Goal: Task Accomplishment & Management: Manage account settings

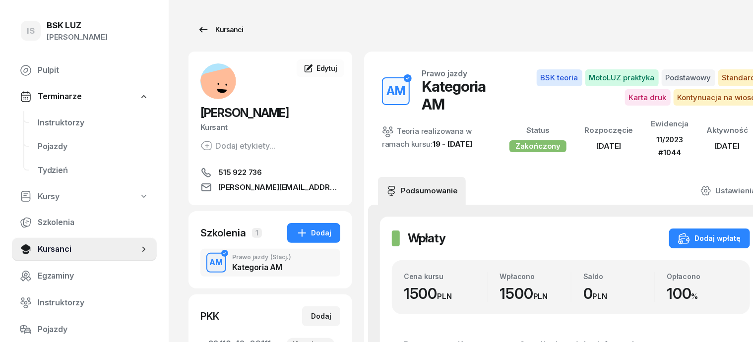
click at [213, 28] on div "Kursanci" at bounding box center [221, 30] width 46 height 12
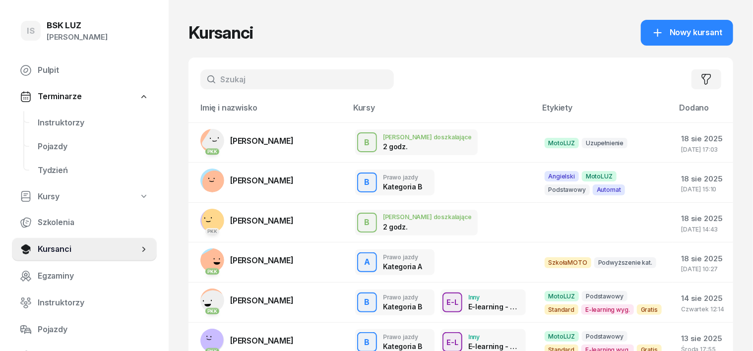
click at [209, 85] on input "text" at bounding box center [298, 79] width 194 height 20
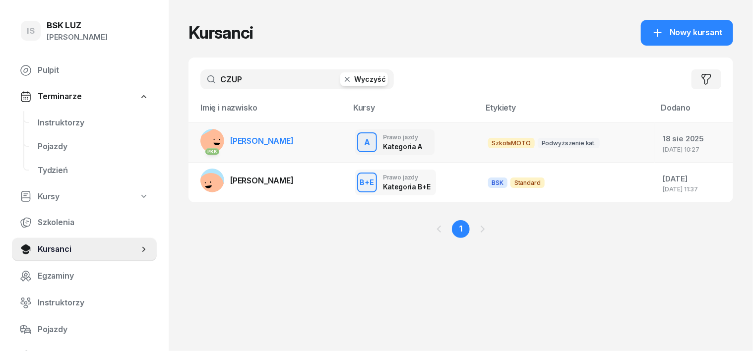
type input "CZUP"
click at [197, 136] on rect at bounding box center [215, 144] width 36 height 36
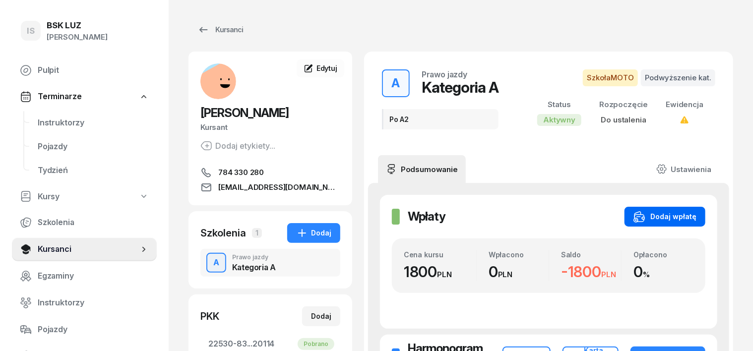
click at [697, 212] on div "Dodaj wpłatę" at bounding box center [665, 217] width 63 height 12
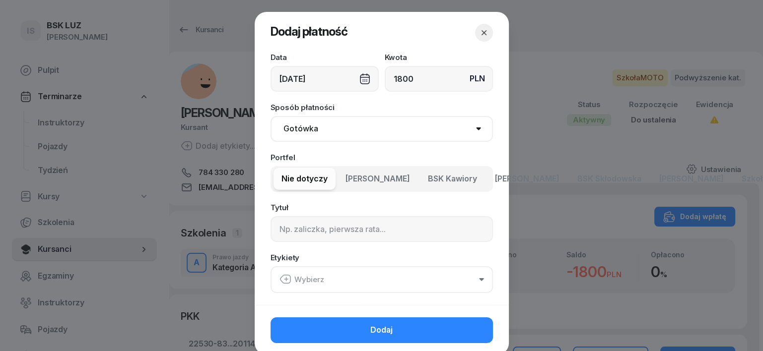
type input "1800"
click at [298, 129] on select "Gotówka Karta Przelew Płatności online BLIK" at bounding box center [382, 129] width 222 height 26
select select "transfer"
click at [271, 116] on select "Gotówka Karta Przelew Płatności online BLIK" at bounding box center [382, 129] width 222 height 26
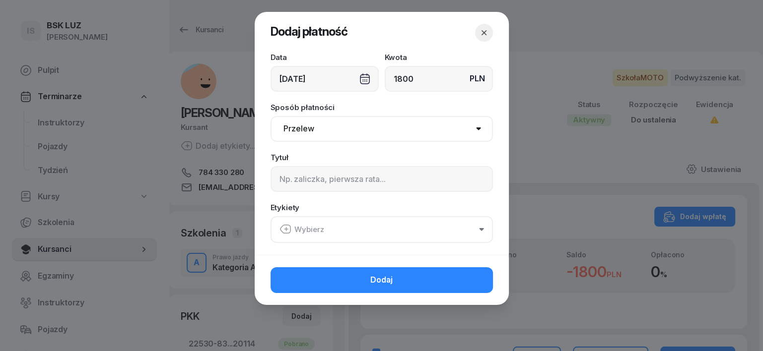
click at [365, 77] on div "[DATE]" at bounding box center [325, 79] width 108 height 26
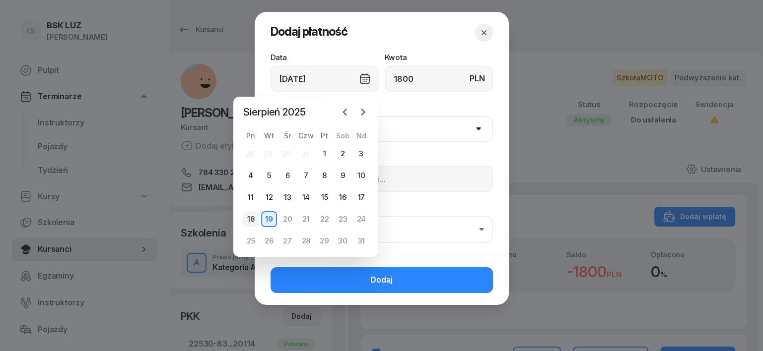
click at [255, 218] on div "18" at bounding box center [251, 219] width 16 height 16
type input "[DATE]"
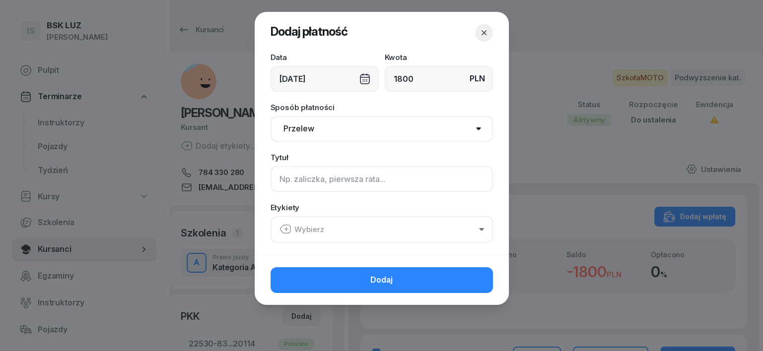
click at [290, 177] on input at bounding box center [382, 179] width 222 height 26
type input "A po A2"
click at [287, 226] on icon "button" at bounding box center [285, 229] width 12 height 12
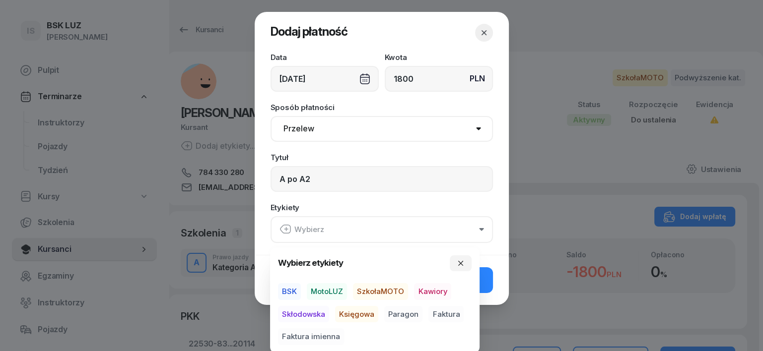
click at [394, 291] on span "SzkołaMOTO" at bounding box center [380, 291] width 55 height 17
click at [402, 312] on span "Paragon" at bounding box center [403, 314] width 38 height 17
click at [459, 260] on icon "button" at bounding box center [461, 263] width 8 height 8
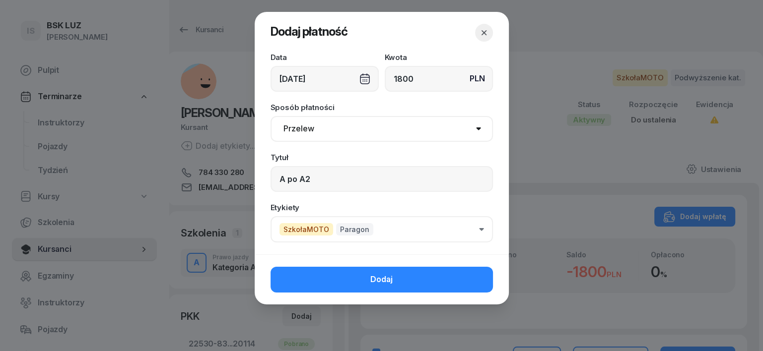
drag, startPoint x: 490, startPoint y: 284, endPoint x: 481, endPoint y: 284, distance: 8.9
click at [482, 284] on button "Dodaj" at bounding box center [382, 280] width 222 height 26
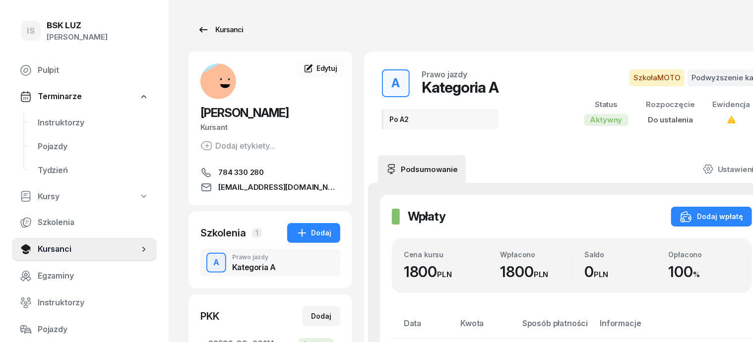
click at [214, 31] on div "Kursanci" at bounding box center [221, 30] width 46 height 12
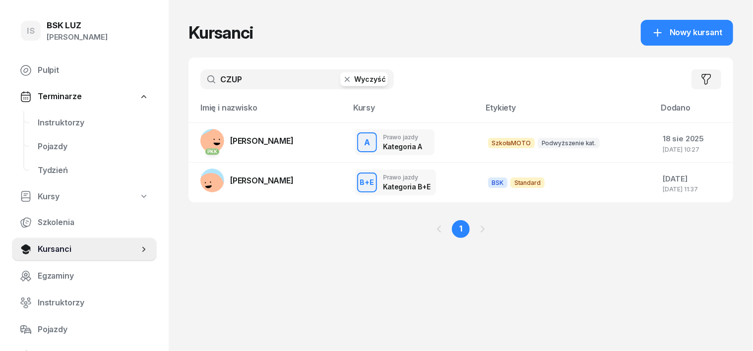
click at [342, 79] on icon "button" at bounding box center [347, 79] width 10 height 10
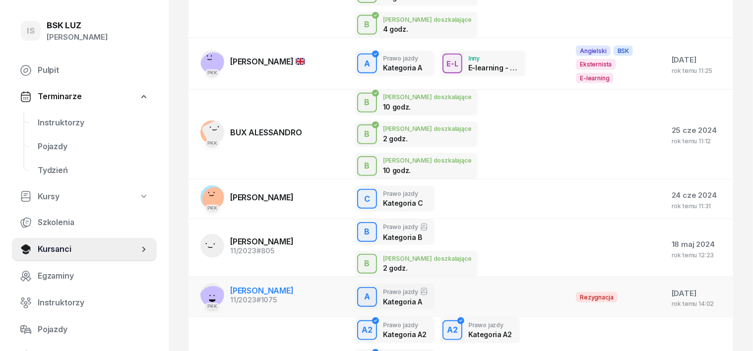
scroll to position [345, 0]
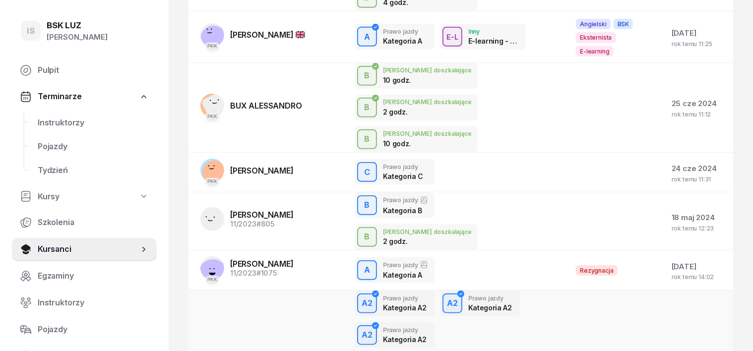
type input "DRO"
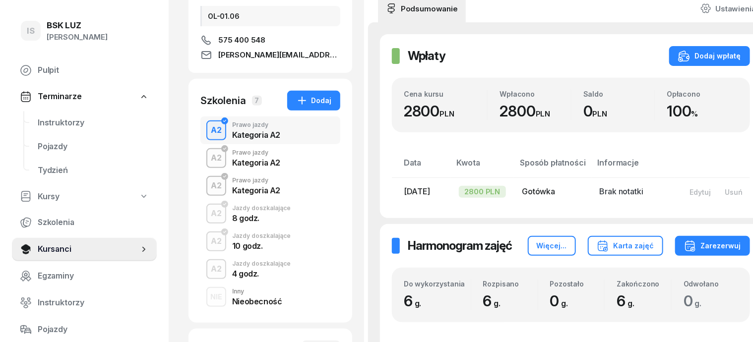
scroll to position [186, 0]
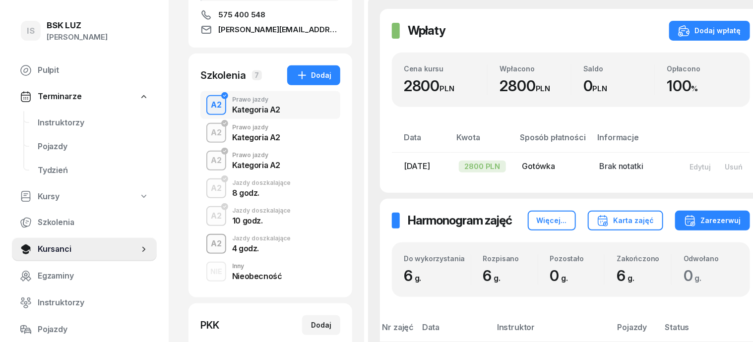
click at [207, 242] on div "A2" at bounding box center [216, 244] width 19 height 17
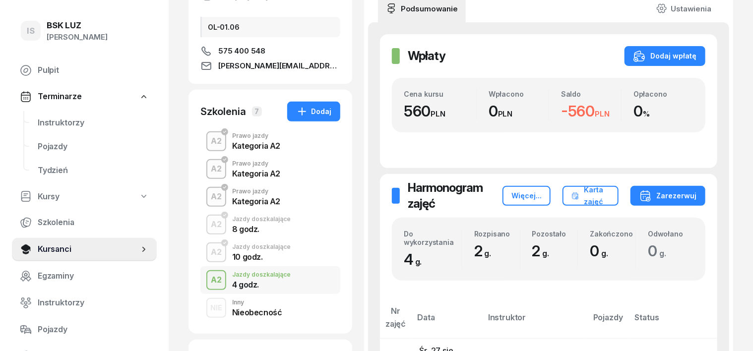
scroll to position [186, 0]
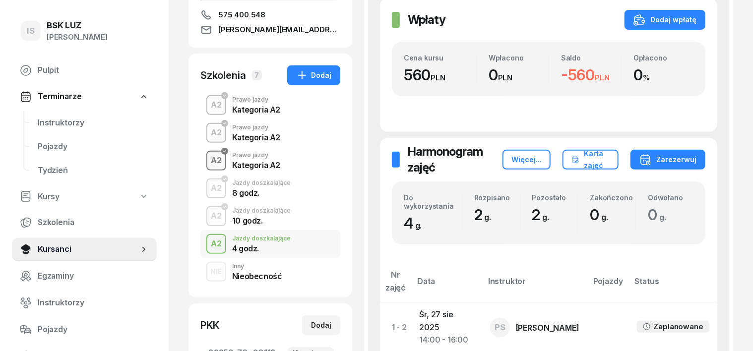
click at [207, 163] on div "A2" at bounding box center [216, 160] width 19 height 17
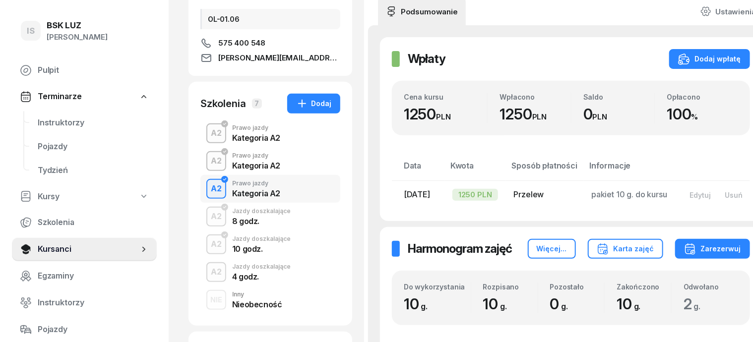
scroll to position [186, 0]
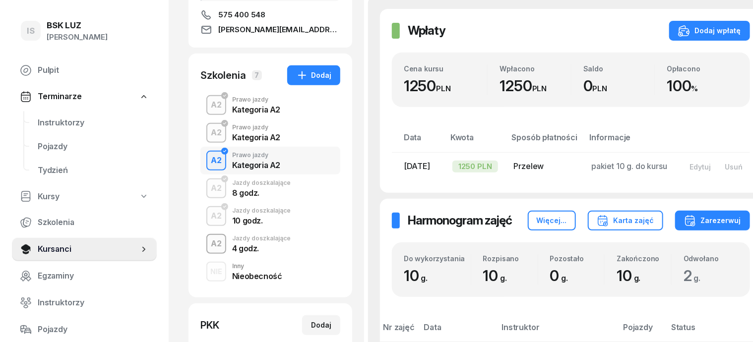
click at [207, 246] on div "A2" at bounding box center [216, 244] width 19 height 17
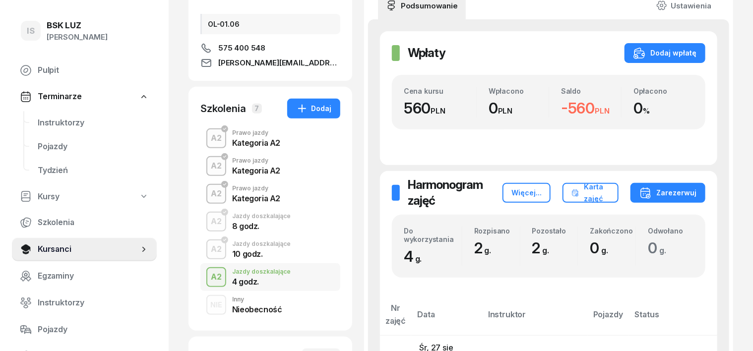
scroll to position [186, 0]
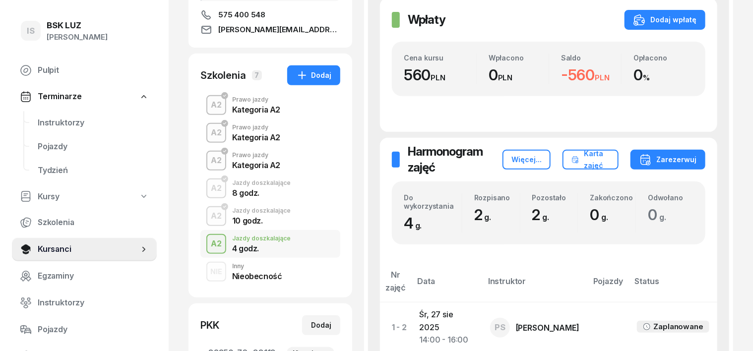
click at [207, 216] on div "A2" at bounding box center [216, 216] width 19 height 17
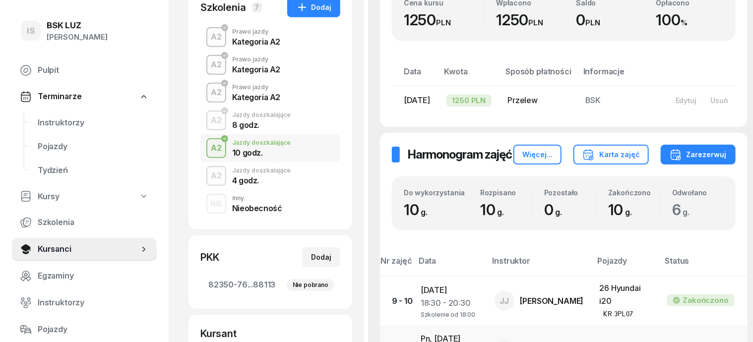
scroll to position [124, 0]
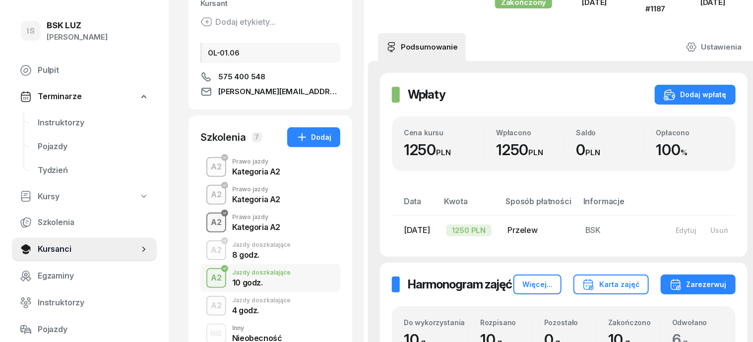
click at [207, 217] on div "A2" at bounding box center [216, 222] width 19 height 17
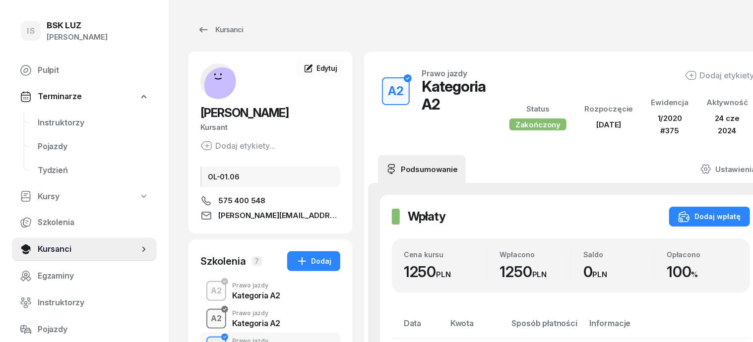
click at [207, 316] on div "A2" at bounding box center [216, 319] width 19 height 17
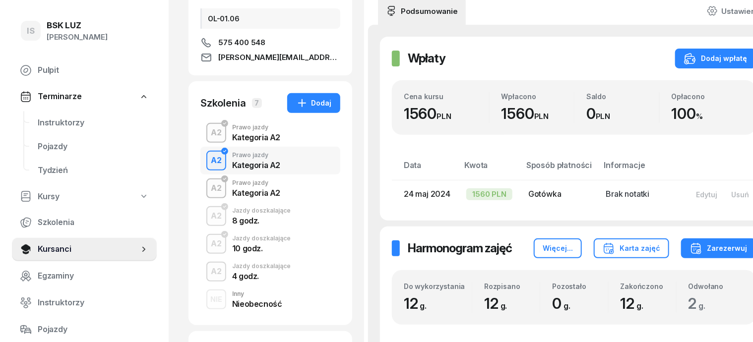
scroll to position [186, 0]
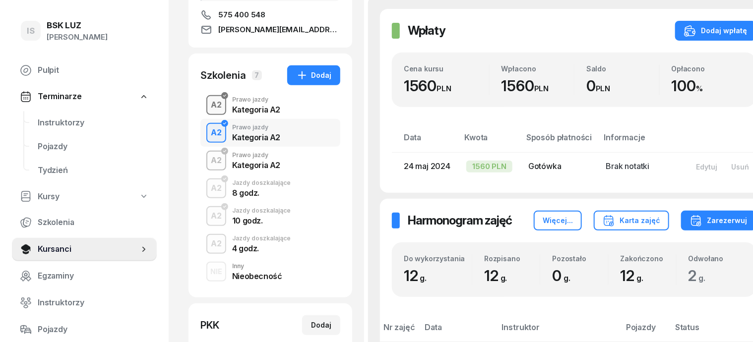
click at [207, 102] on div "A2" at bounding box center [216, 105] width 19 height 17
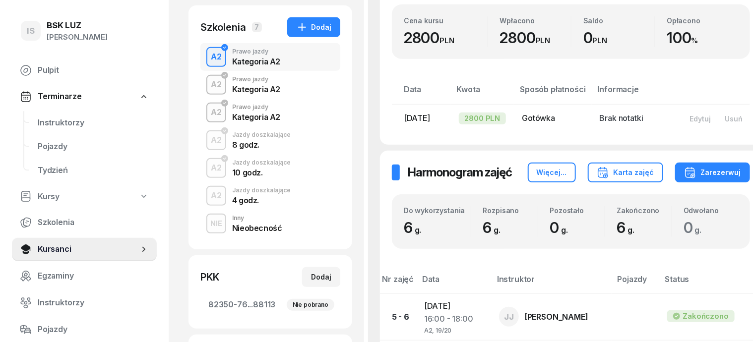
scroll to position [248, 0]
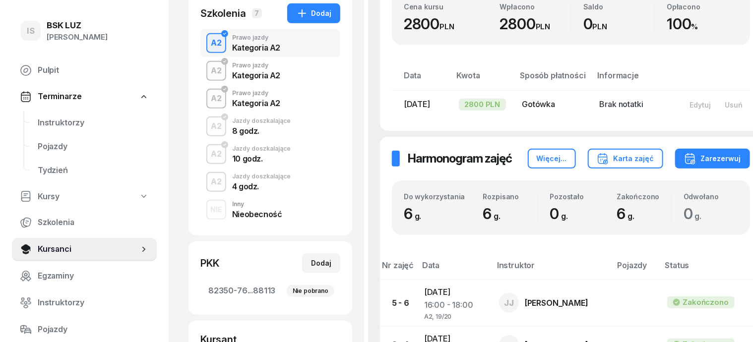
drag, startPoint x: 195, startPoint y: 124, endPoint x: 200, endPoint y: 123, distance: 5.5
click at [207, 123] on div "A2" at bounding box center [216, 126] width 19 height 17
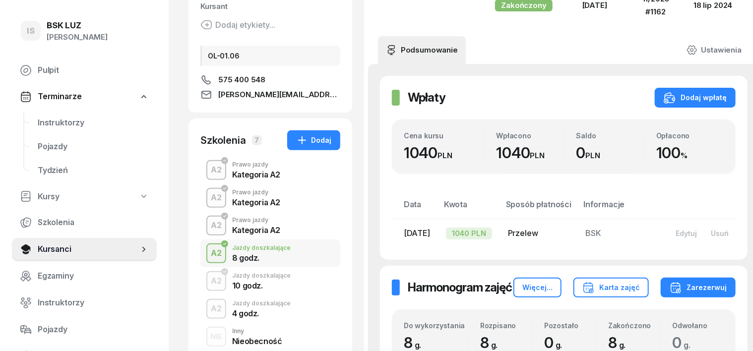
scroll to position [124, 0]
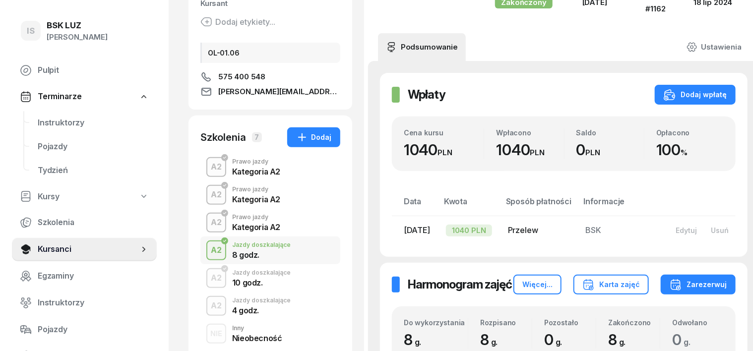
click at [207, 277] on div "A2" at bounding box center [216, 278] width 19 height 17
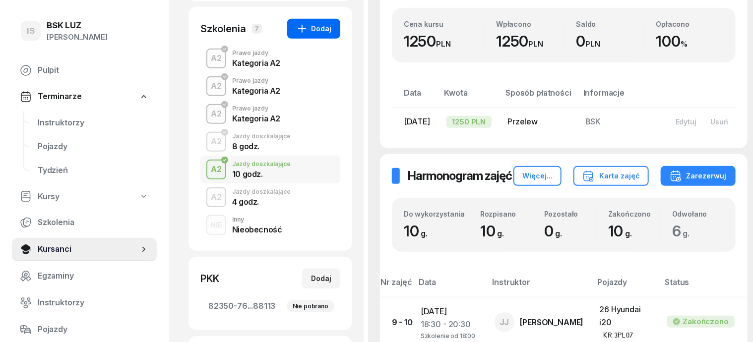
scroll to position [310, 0]
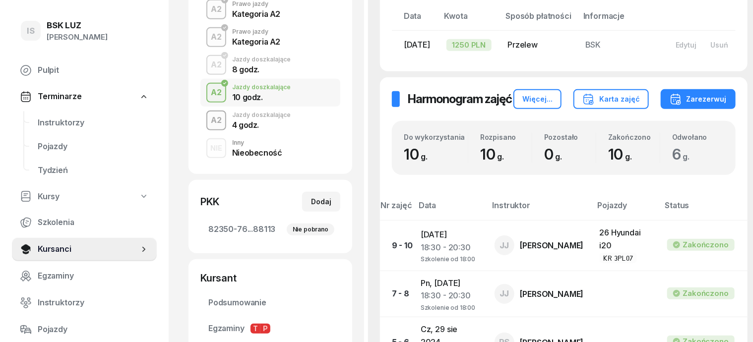
click at [207, 121] on div "A2" at bounding box center [216, 120] width 19 height 17
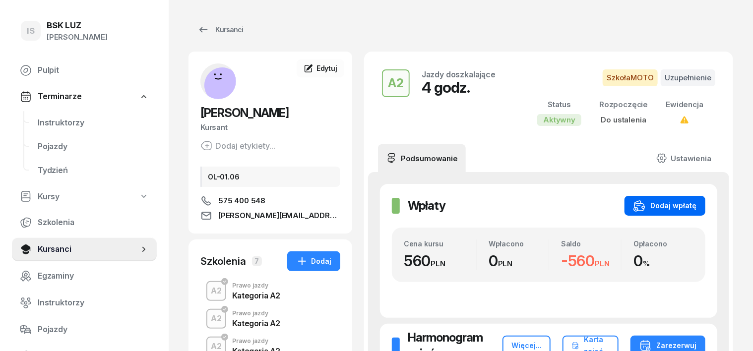
click at [697, 203] on div "Dodaj wpłatę" at bounding box center [665, 206] width 63 height 12
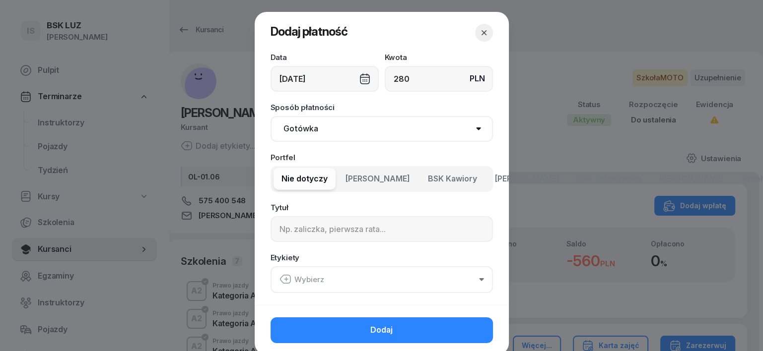
type input "280"
click at [292, 131] on select "Gotówka Karta Przelew Płatności online BLIK" at bounding box center [382, 129] width 222 height 26
select select "transfer"
click at [271, 116] on select "Gotówka Karta Przelew Płatności online BLIK" at bounding box center [382, 129] width 222 height 26
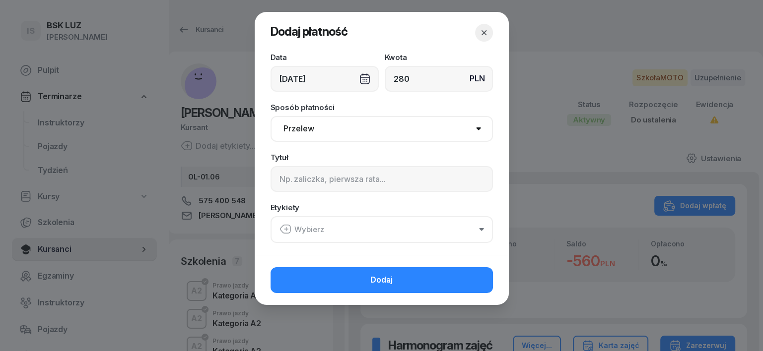
click at [361, 75] on div "[DATE]" at bounding box center [325, 79] width 108 height 26
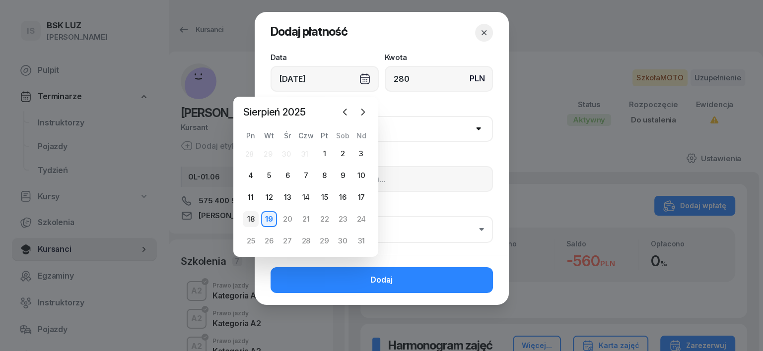
click at [252, 217] on div "18" at bounding box center [251, 219] width 16 height 16
type input "[DATE]"
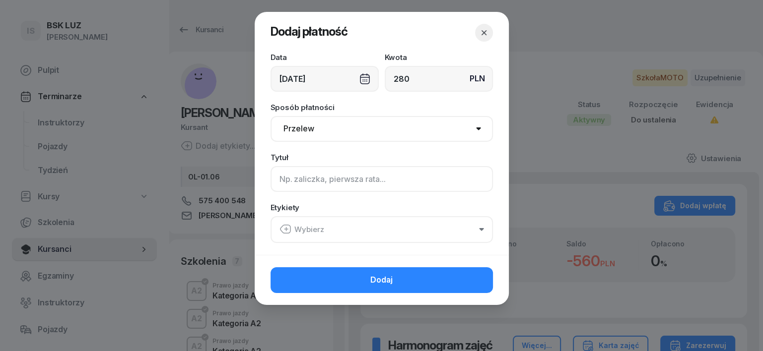
click at [275, 183] on input at bounding box center [382, 179] width 222 height 26
type input "A2"
click at [283, 228] on icon "button" at bounding box center [285, 229] width 12 height 12
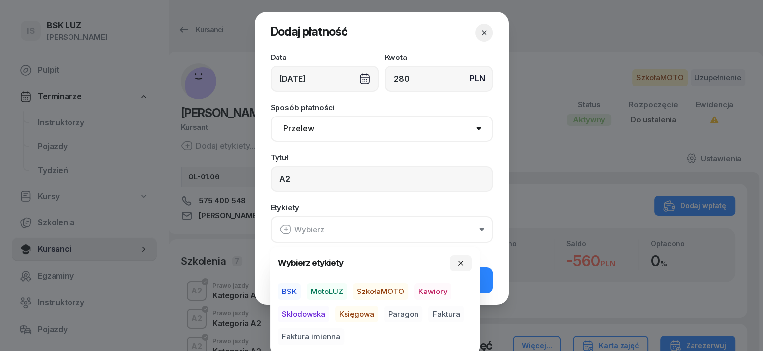
click at [390, 293] on span "SzkołaMOTO" at bounding box center [380, 291] width 55 height 17
click at [395, 312] on span "Paragon" at bounding box center [403, 314] width 38 height 17
click at [462, 261] on icon "button" at bounding box center [461, 263] width 8 height 8
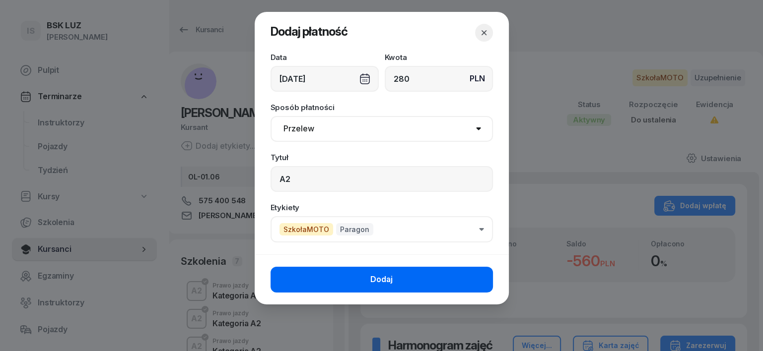
click at [461, 275] on button "Dodaj" at bounding box center [382, 280] width 222 height 26
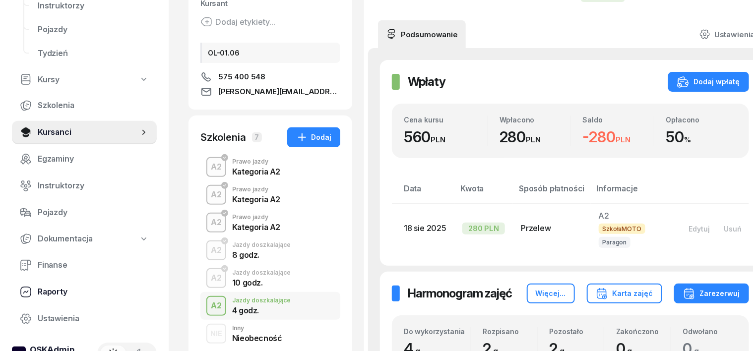
scroll to position [124, 0]
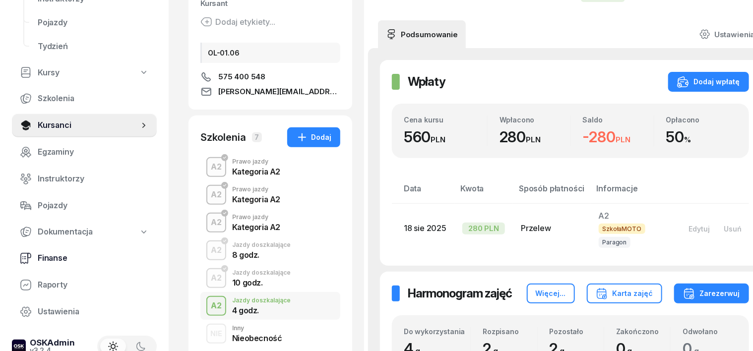
click at [53, 257] on span "Finanse" at bounding box center [93, 258] width 111 height 13
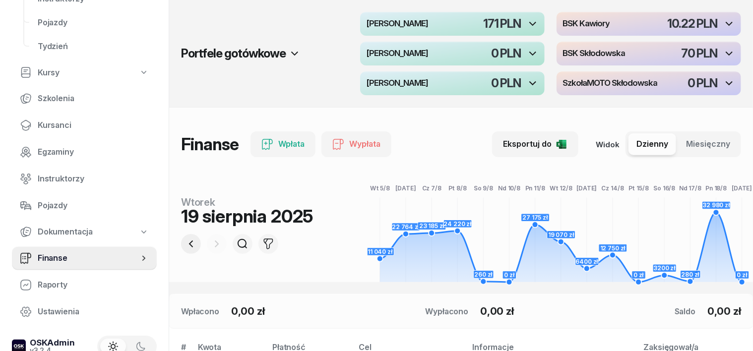
click at [185, 247] on icon "button" at bounding box center [191, 244] width 12 height 12
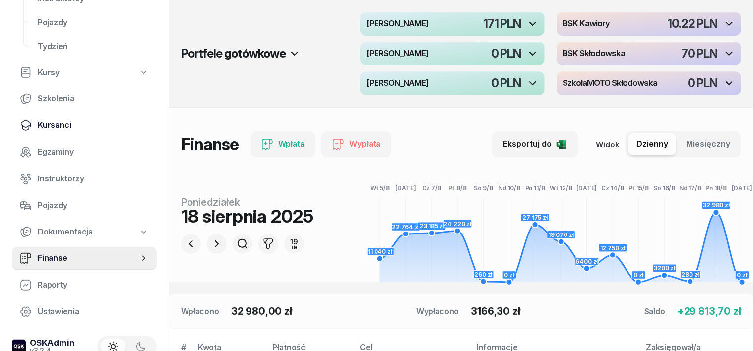
click at [65, 123] on span "Kursanci" at bounding box center [93, 125] width 111 height 13
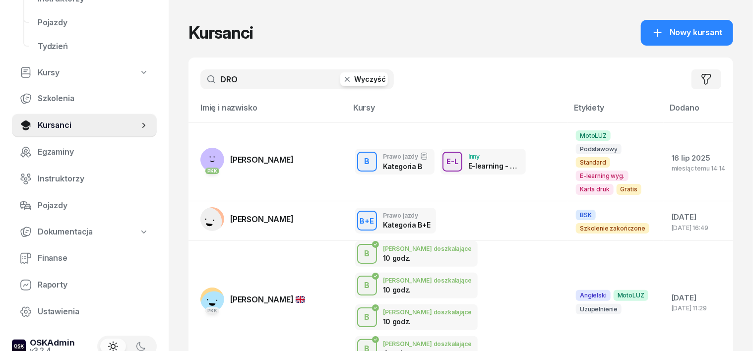
click at [345, 79] on icon "button" at bounding box center [347, 79] width 5 height 5
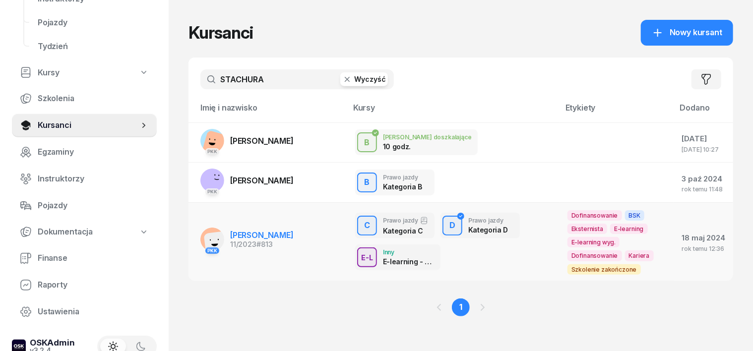
type input "STACHURA"
click at [204, 235] on rect at bounding box center [220, 247] width 32 height 32
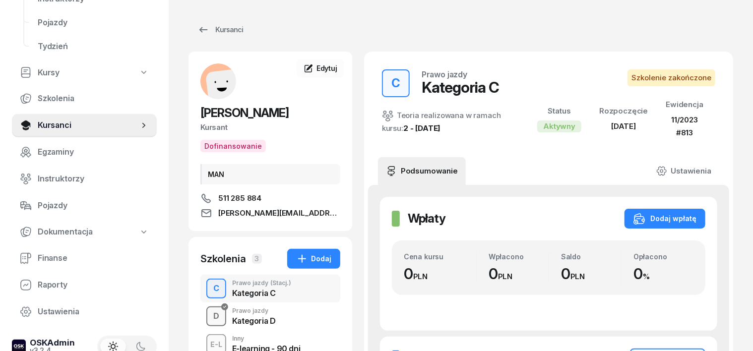
click at [209, 320] on div "D" at bounding box center [216, 316] width 14 height 17
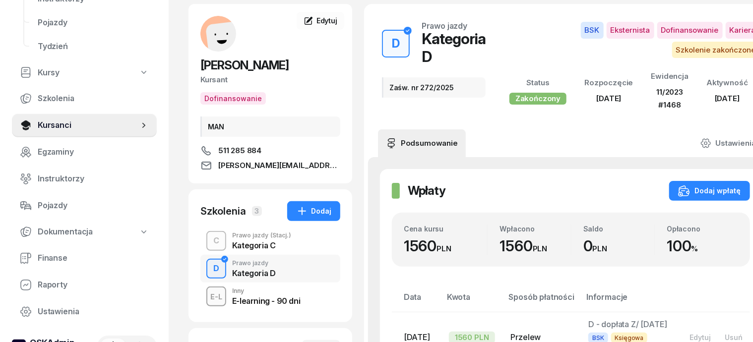
scroll to position [124, 0]
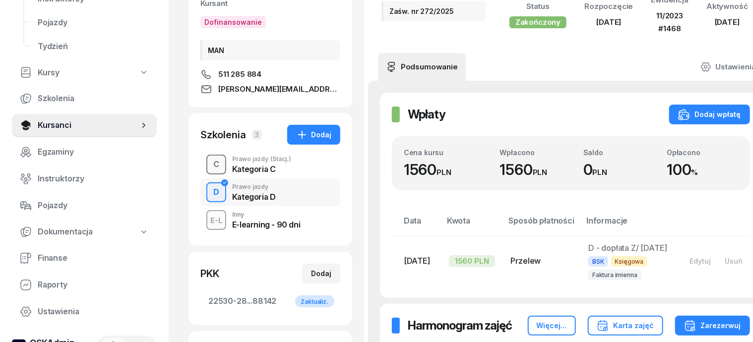
click at [209, 161] on div "C" at bounding box center [216, 164] width 14 height 17
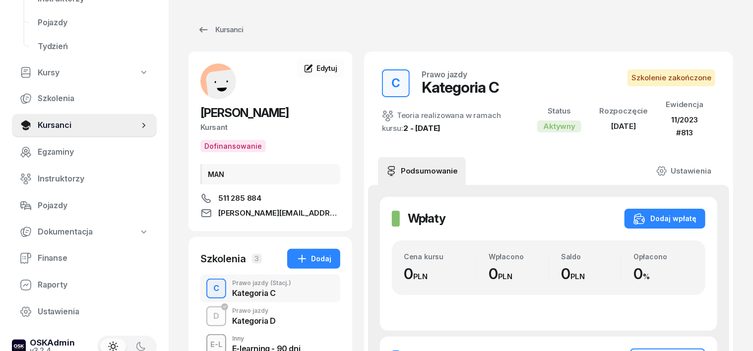
click at [209, 291] on div "C" at bounding box center [216, 288] width 14 height 17
click at [204, 29] on div "Kursanci" at bounding box center [221, 30] width 46 height 12
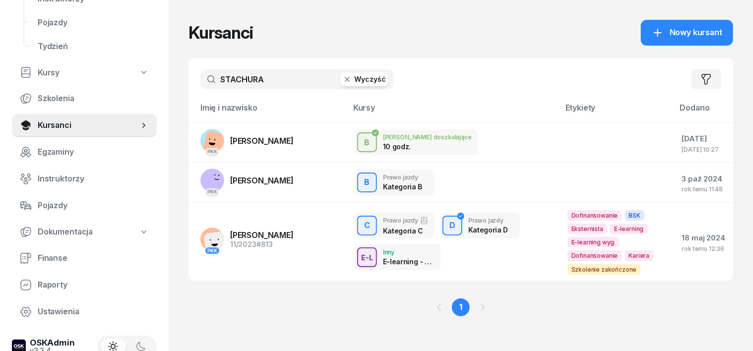
click at [345, 81] on icon "button" at bounding box center [347, 79] width 5 height 5
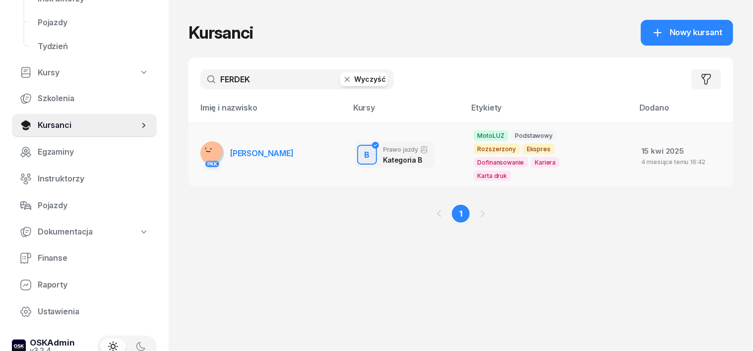
type input "FERDEK"
click at [196, 148] on rect at bounding box center [211, 151] width 33 height 33
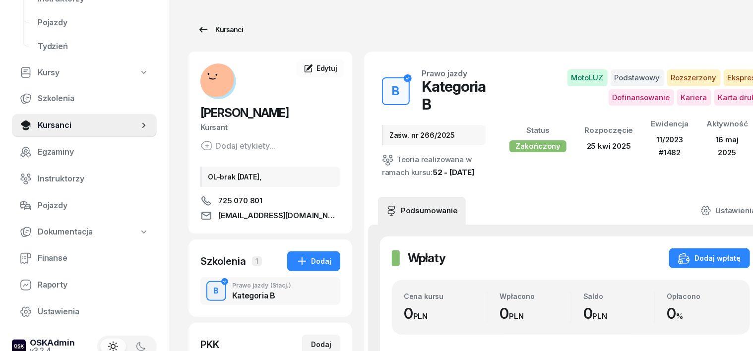
click at [210, 24] on div "Kursanci" at bounding box center [221, 30] width 46 height 12
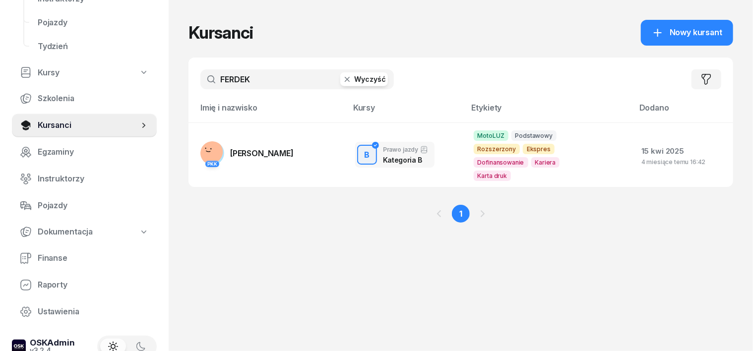
click at [342, 77] on icon "button" at bounding box center [347, 79] width 10 height 10
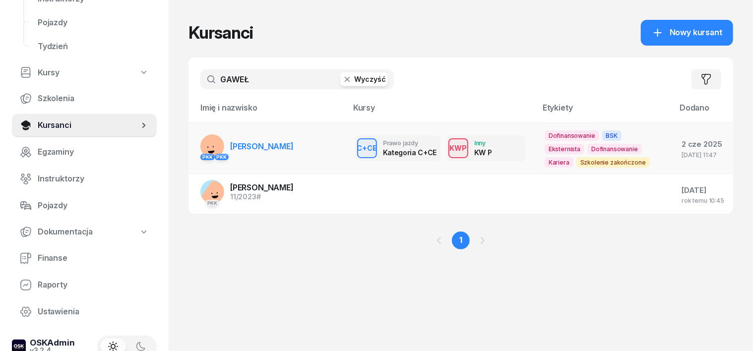
type input "GAWEŁ"
click at [198, 147] on g at bounding box center [213, 148] width 30 height 30
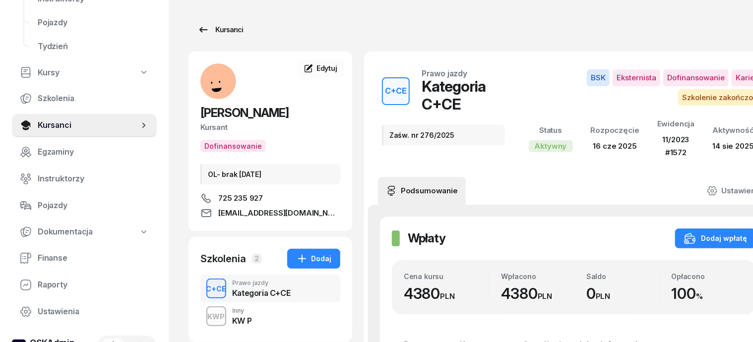
click at [204, 30] on div "Kursanci" at bounding box center [221, 30] width 46 height 12
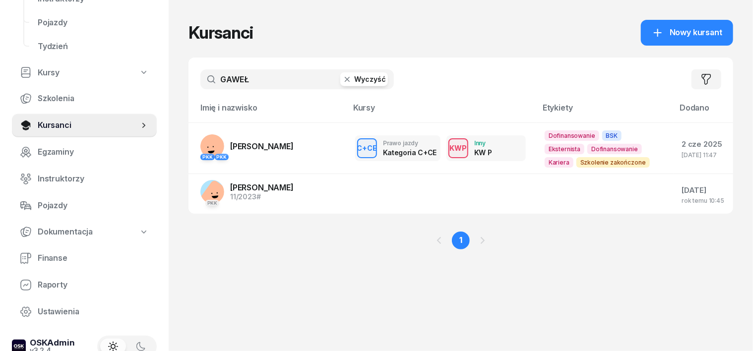
click at [345, 80] on icon "button" at bounding box center [347, 79] width 5 height 5
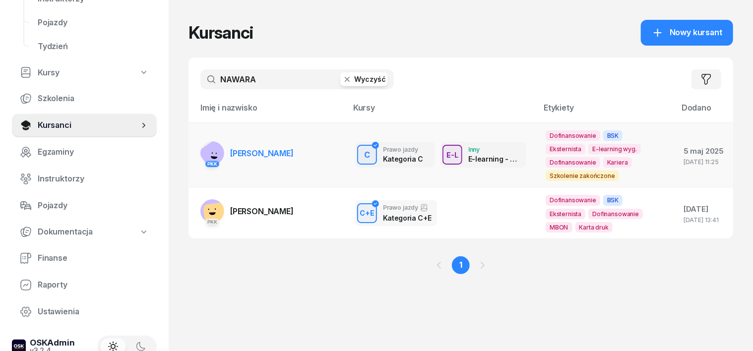
type input "NAWARA"
click at [198, 143] on rect at bounding box center [216, 154] width 37 height 37
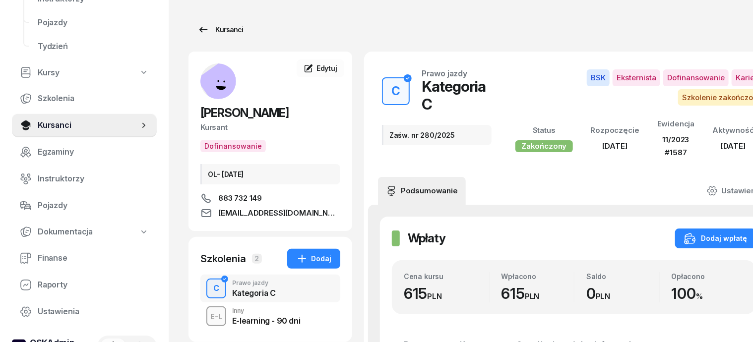
click at [216, 29] on div "Kursanci" at bounding box center [221, 30] width 46 height 12
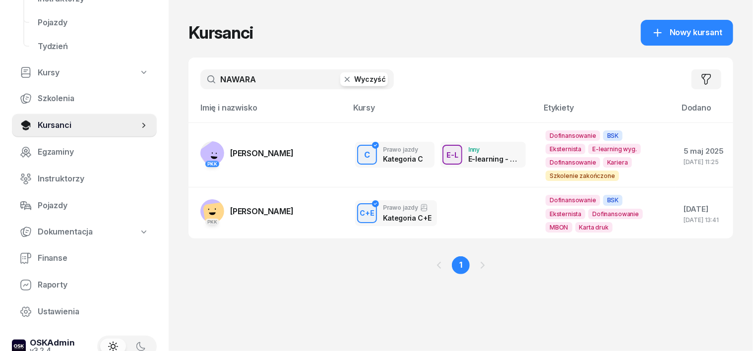
click at [342, 81] on icon "button" at bounding box center [347, 79] width 10 height 10
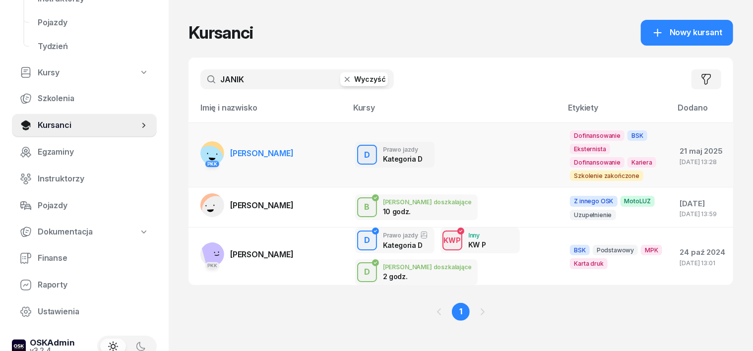
type input "JANIK"
click at [192, 148] on rect at bounding box center [209, 160] width 35 height 35
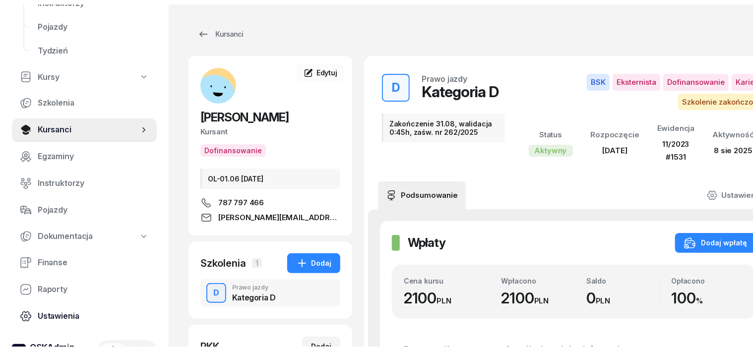
scroll to position [142, 0]
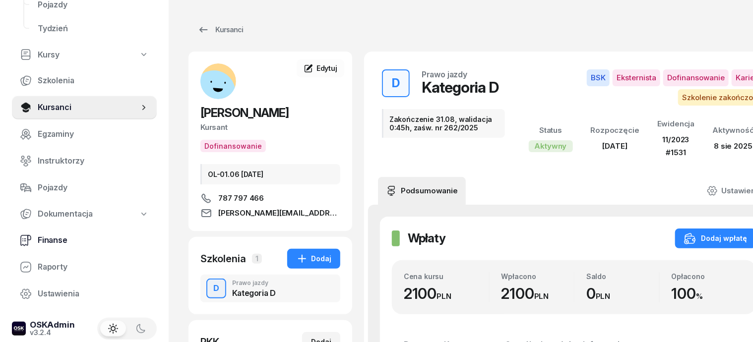
click at [56, 240] on span "Finanse" at bounding box center [93, 240] width 111 height 13
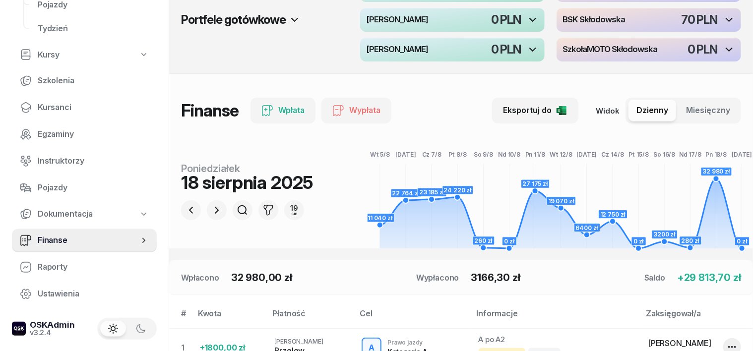
scroll to position [62, 0]
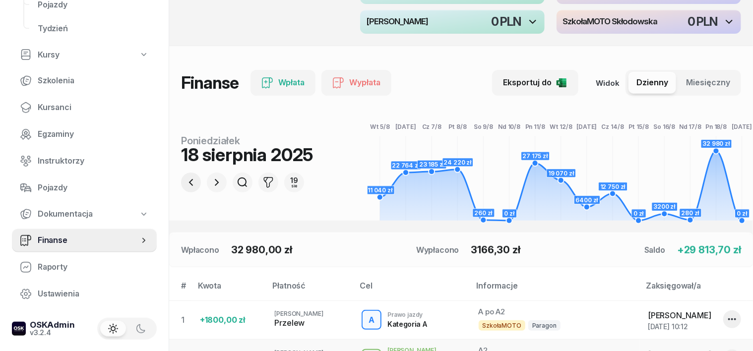
click at [189, 180] on icon "button" at bounding box center [191, 182] width 4 height 7
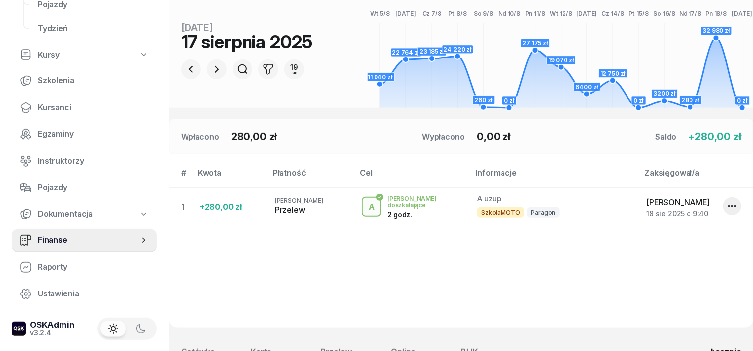
scroll to position [186, 0]
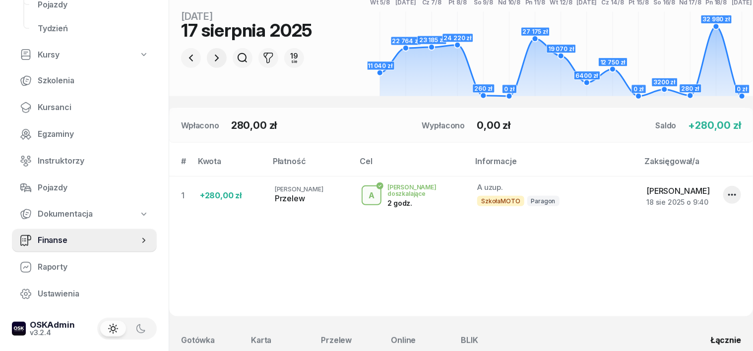
click at [211, 56] on icon "button" at bounding box center [217, 58] width 12 height 12
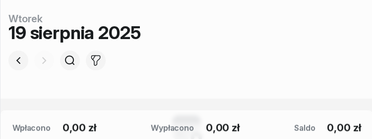
scroll to position [105, 0]
